Goal: Book appointment/travel/reservation

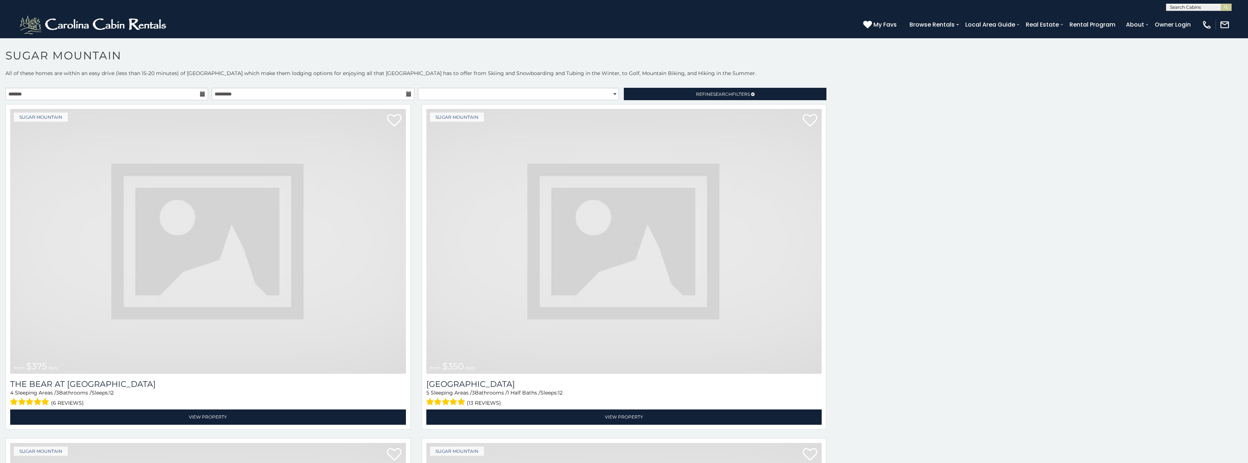
scroll to position [15, 0]
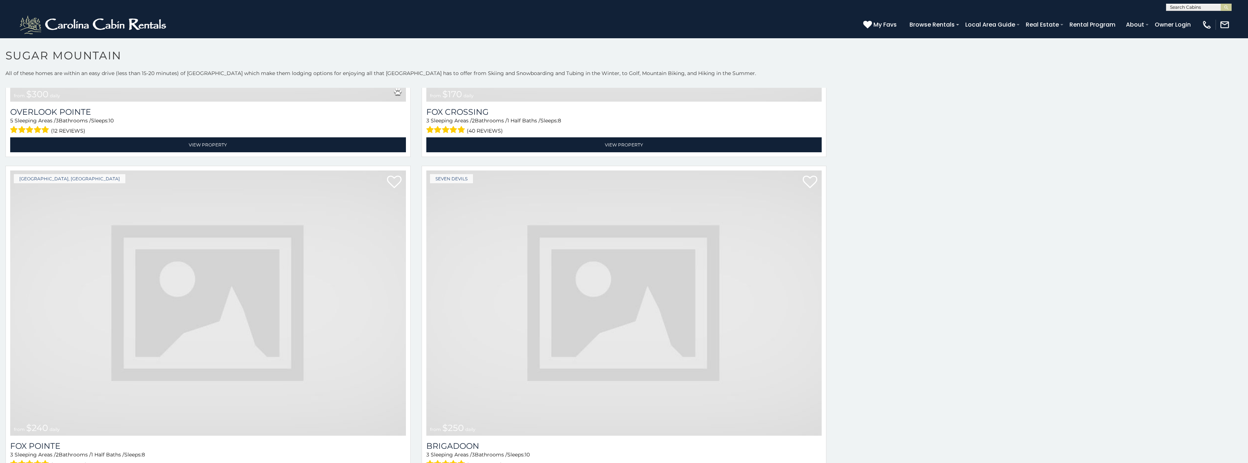
scroll to position [4271, 0]
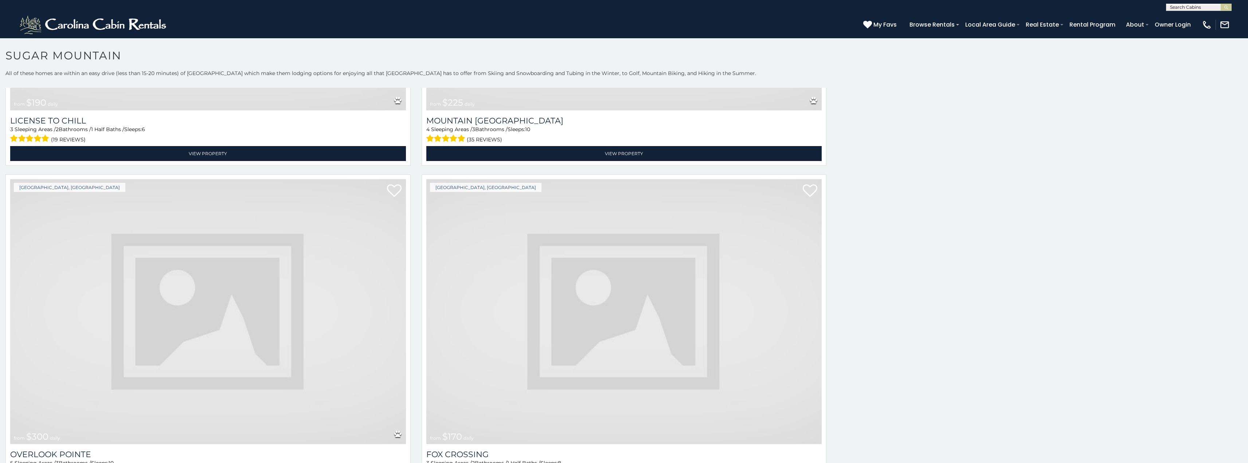
click at [43, 383] on img at bounding box center [208, 311] width 396 height 265
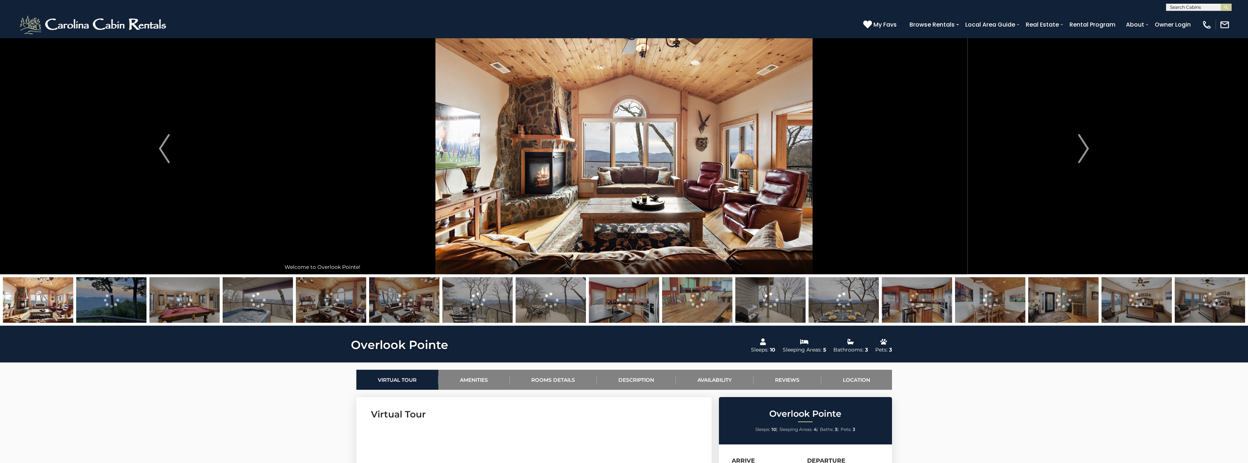
scroll to position [29, 0]
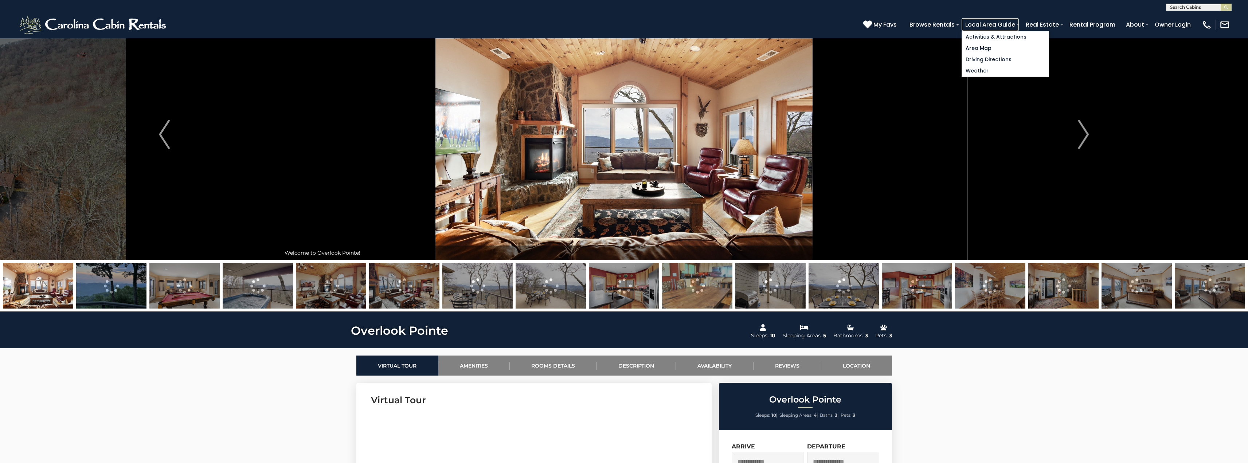
click at [1015, 26] on link "Local Area Guide" at bounding box center [989, 24] width 57 height 13
